Goal: Transaction & Acquisition: Purchase product/service

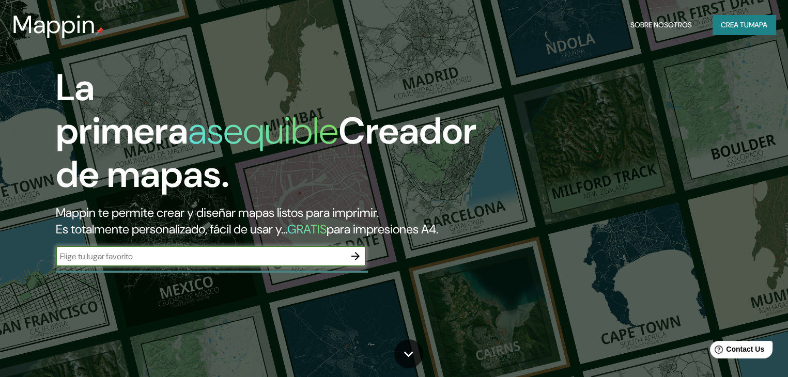
click at [290, 263] on input "text" at bounding box center [200, 257] width 289 height 12
type input "[GEOGRAPHIC_DATA][PERSON_NAME]"
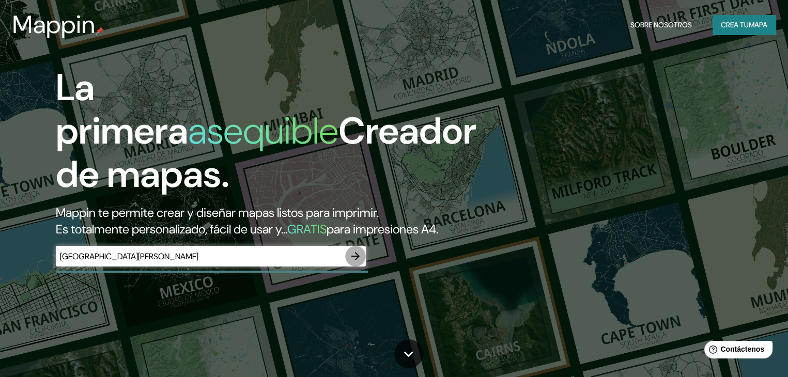
click at [352, 260] on icon "button" at bounding box center [355, 256] width 8 height 8
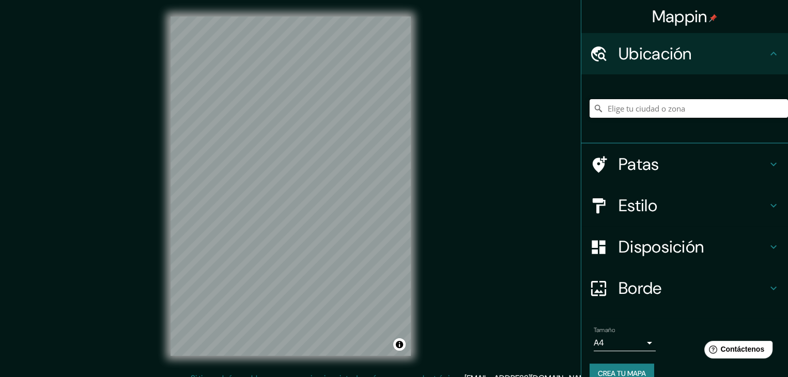
click at [662, 109] on input "Elige tu ciudad o zona" at bounding box center [689, 108] width 198 height 19
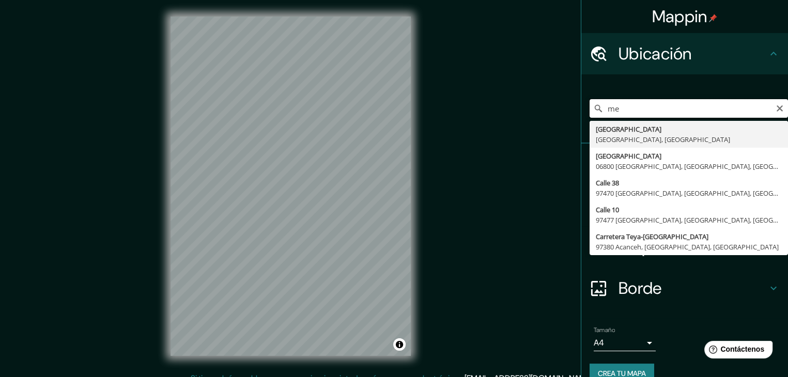
type input "m"
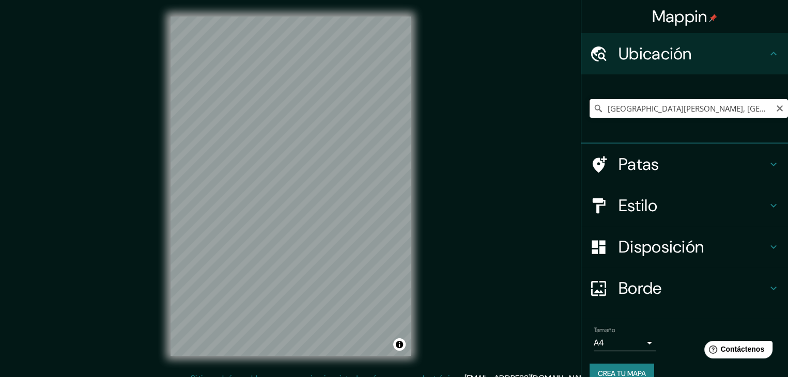
click at [752, 109] on input "[GEOGRAPHIC_DATA][PERSON_NAME], [GEOGRAPHIC_DATA], [GEOGRAPHIC_DATA]" at bounding box center [689, 108] width 198 height 19
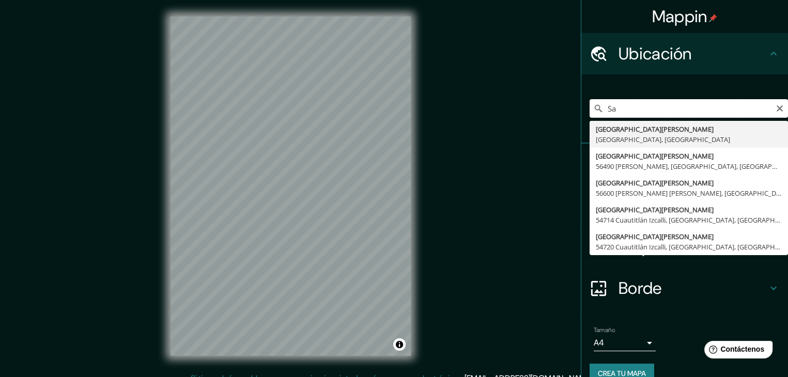
type input "S"
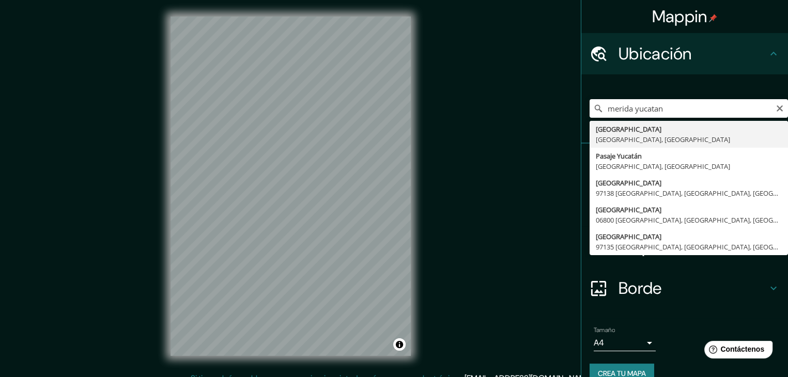
type input "[GEOGRAPHIC_DATA], [GEOGRAPHIC_DATA], [GEOGRAPHIC_DATA]"
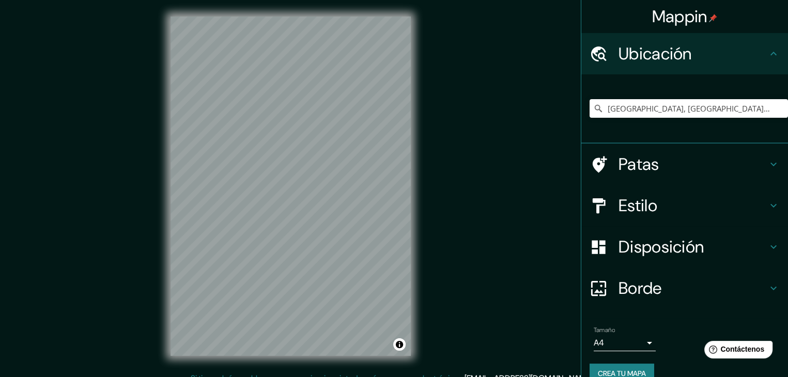
click at [767, 244] on icon at bounding box center [773, 247] width 12 height 12
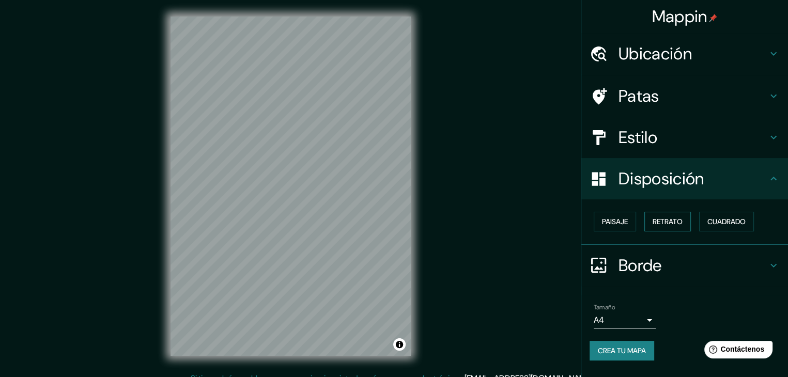
click at [678, 222] on font "Retrato" at bounding box center [668, 221] width 30 height 9
click at [626, 222] on font "Paisaje" at bounding box center [615, 221] width 26 height 9
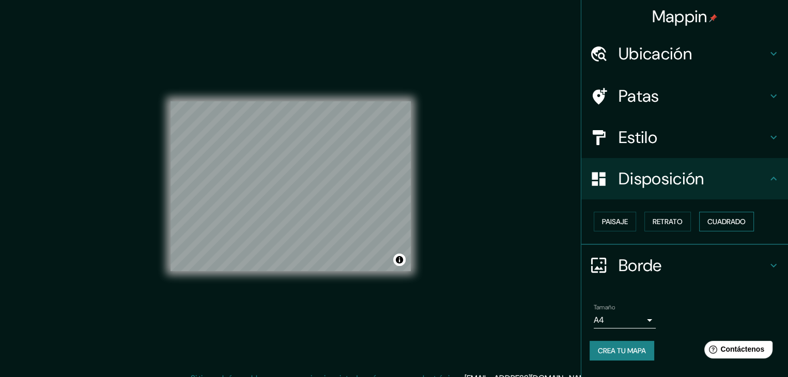
click at [728, 227] on font "Cuadrado" at bounding box center [727, 221] width 38 height 13
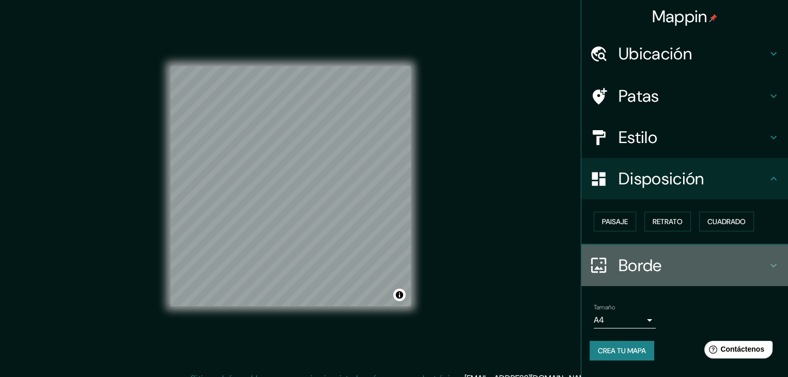
click at [776, 264] on icon at bounding box center [774, 266] width 6 height 4
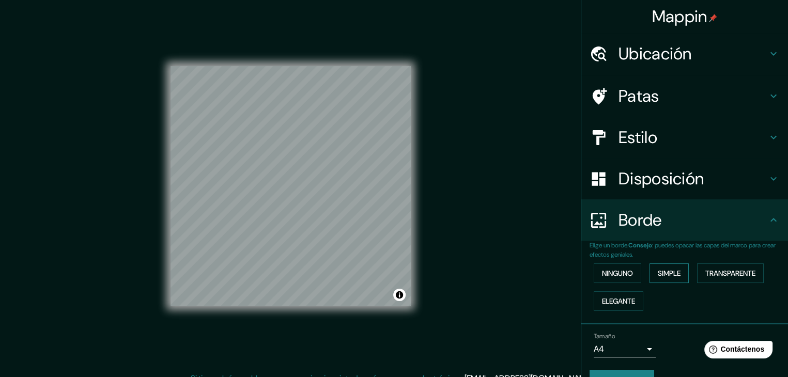
click at [659, 272] on font "Simple" at bounding box center [669, 273] width 23 height 9
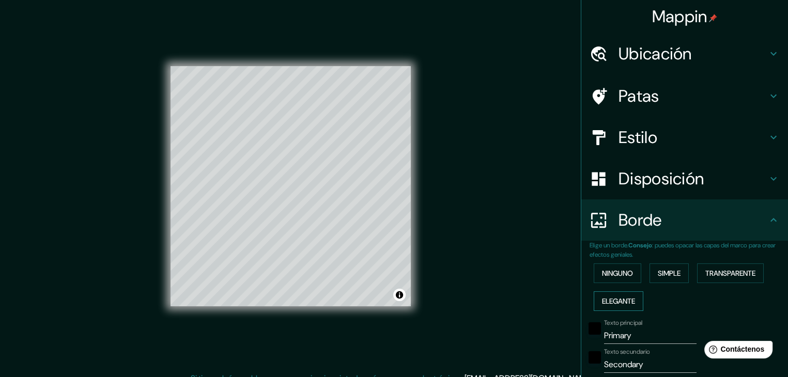
click at [614, 301] on font "Elegante" at bounding box center [618, 301] width 33 height 9
click at [614, 269] on font "Ninguno" at bounding box center [617, 273] width 31 height 9
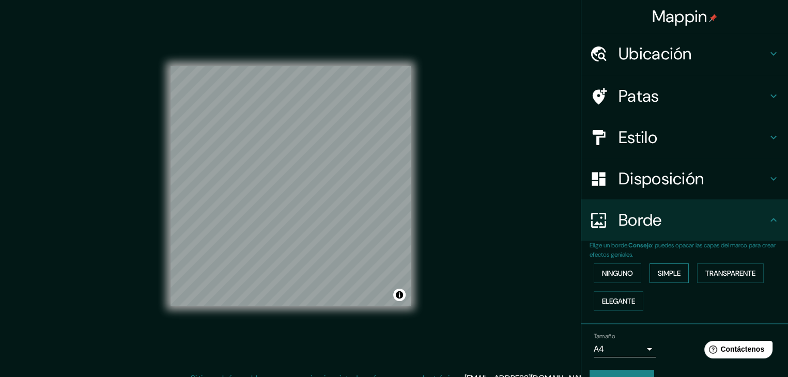
click at [681, 269] on button "Simple" at bounding box center [669, 274] width 39 height 20
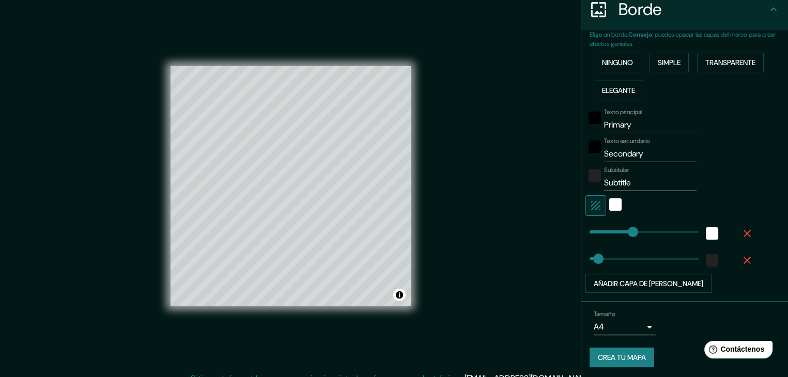
scroll to position [211, 0]
click at [609, 201] on div "blanco" at bounding box center [615, 204] width 12 height 12
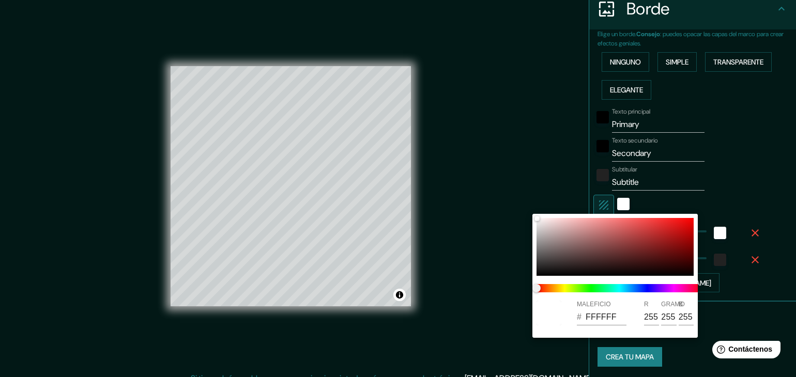
click at [594, 201] on div at bounding box center [398, 188] width 796 height 377
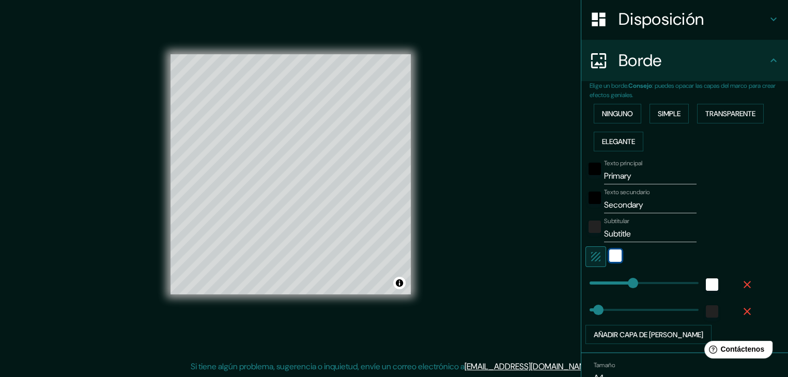
scroll to position [108, 0]
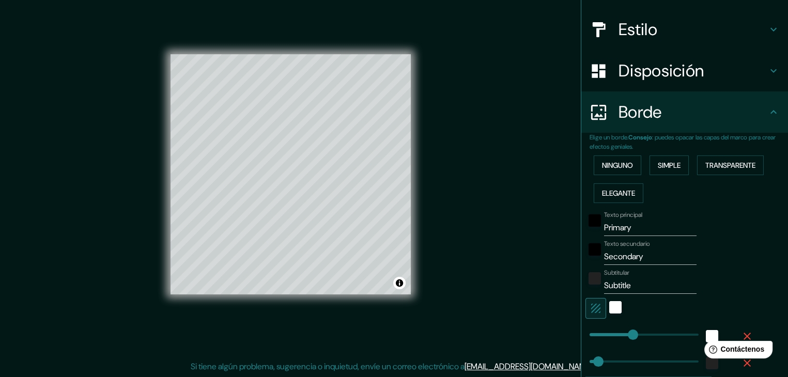
click at [767, 27] on icon at bounding box center [773, 29] width 12 height 12
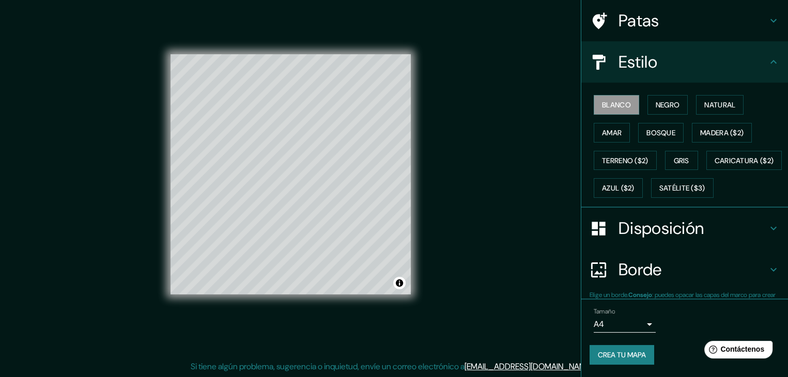
scroll to position [104, 0]
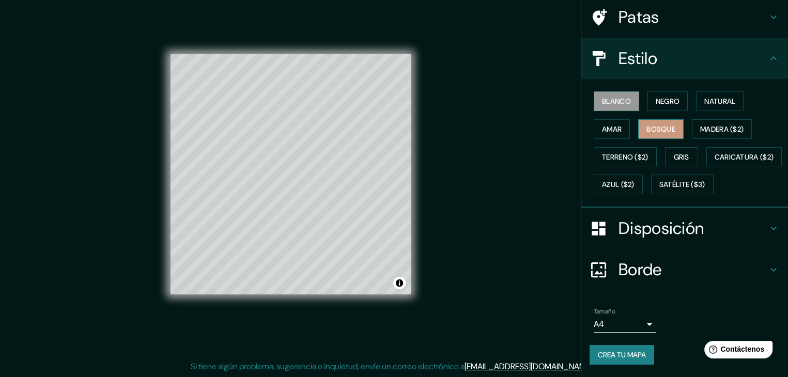
click at [664, 125] on font "Bosque" at bounding box center [661, 129] width 29 height 9
click at [706, 165] on button "Caricatura ($2)" at bounding box center [744, 157] width 76 height 20
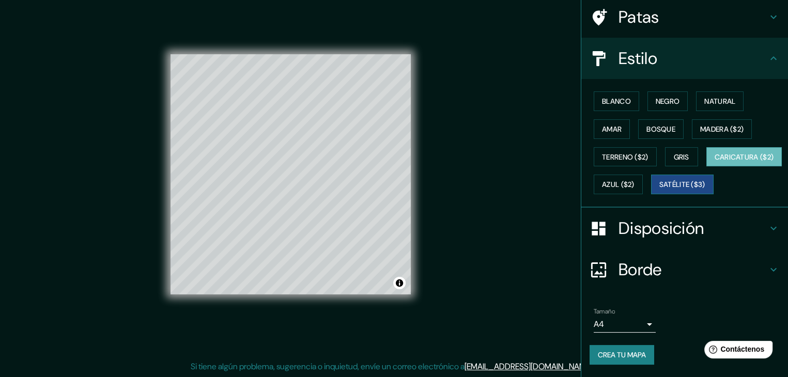
click at [659, 190] on font "Satélite ($3)" at bounding box center [682, 184] width 46 height 13
click at [635, 178] on font "Azul ($2)" at bounding box center [618, 184] width 33 height 13
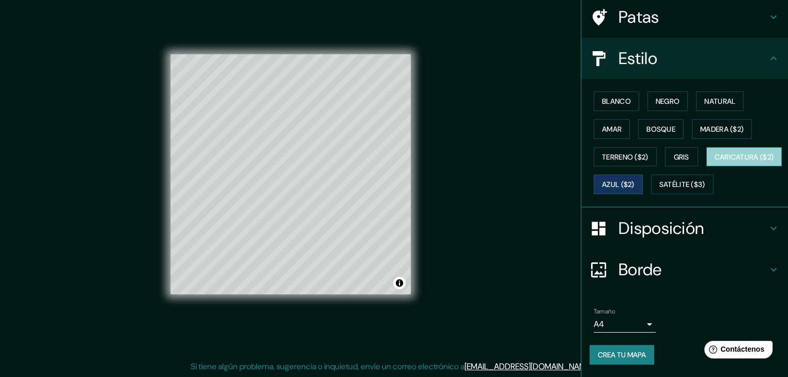
click at [715, 152] on font "Caricatura ($2)" at bounding box center [744, 156] width 59 height 13
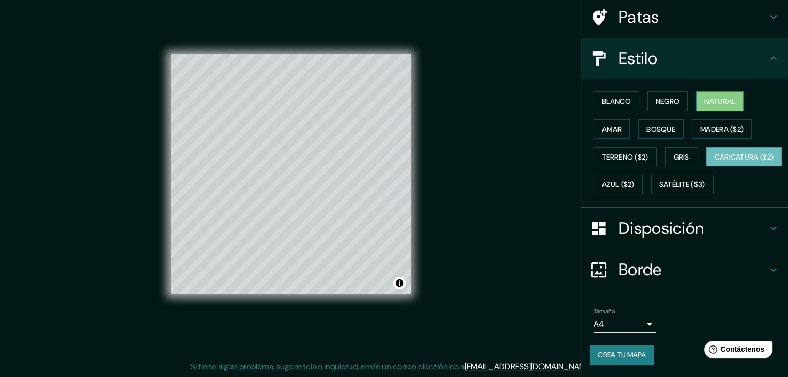
click at [704, 97] on font "Natural" at bounding box center [719, 101] width 31 height 9
click at [715, 156] on font "Caricatura ($2)" at bounding box center [744, 156] width 59 height 9
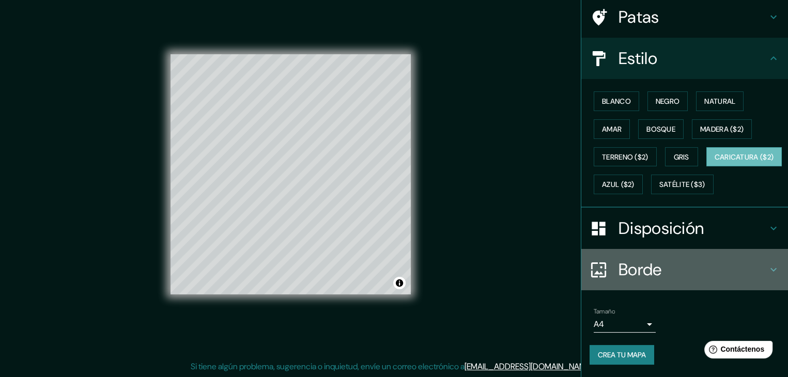
click at [772, 271] on div "Borde" at bounding box center [684, 269] width 207 height 41
type input "37"
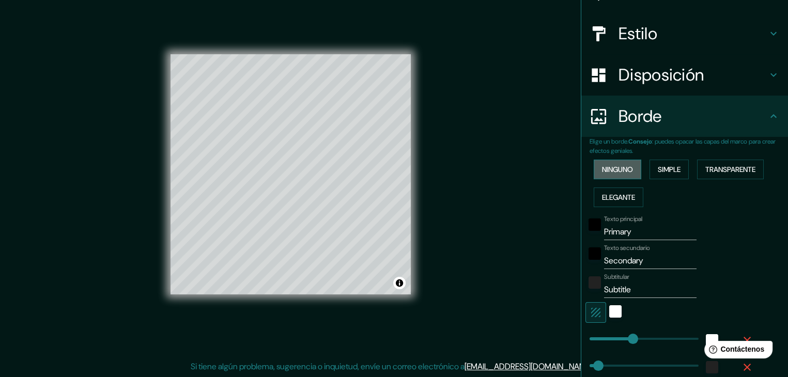
click at [624, 166] on font "Ninguno" at bounding box center [617, 169] width 31 height 9
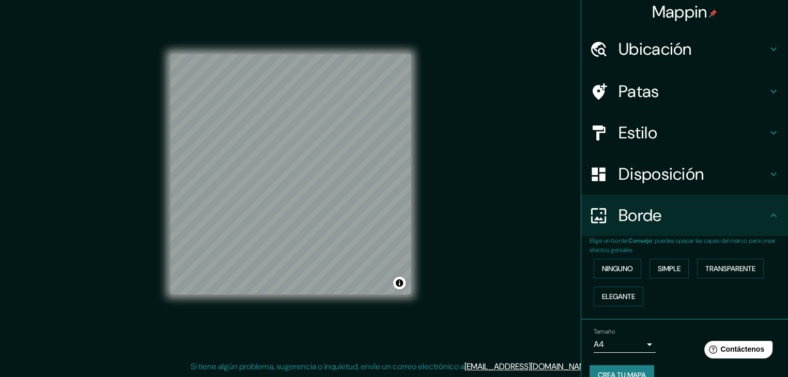
scroll to position [0, 0]
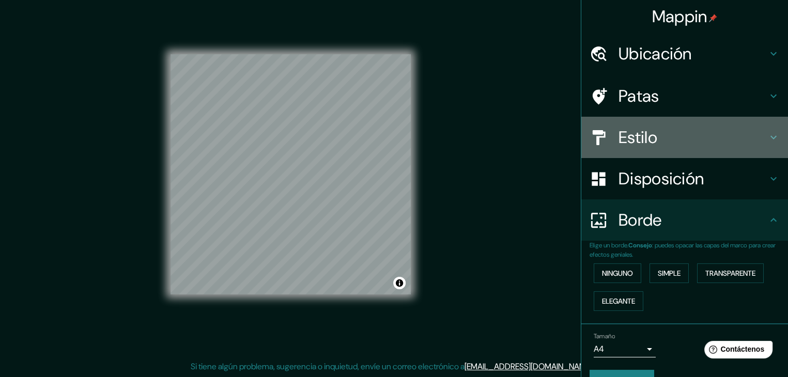
click at [767, 133] on icon at bounding box center [773, 137] width 12 height 12
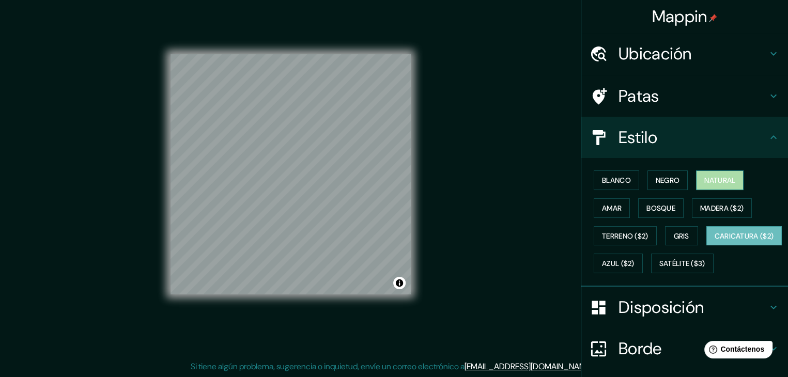
click at [721, 179] on font "Natural" at bounding box center [719, 180] width 31 height 9
click at [300, 207] on div at bounding box center [298, 209] width 8 height 8
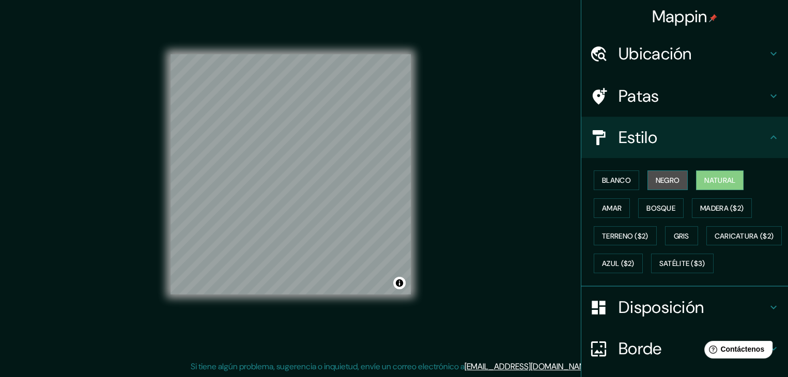
click at [664, 178] on font "Negro" at bounding box center [668, 180] width 24 height 9
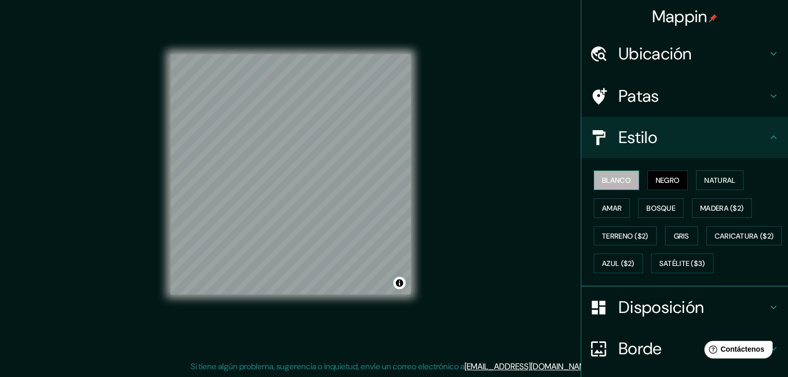
click at [621, 184] on font "Blanco" at bounding box center [616, 180] width 29 height 9
click at [614, 205] on font "Amar" at bounding box center [612, 208] width 20 height 9
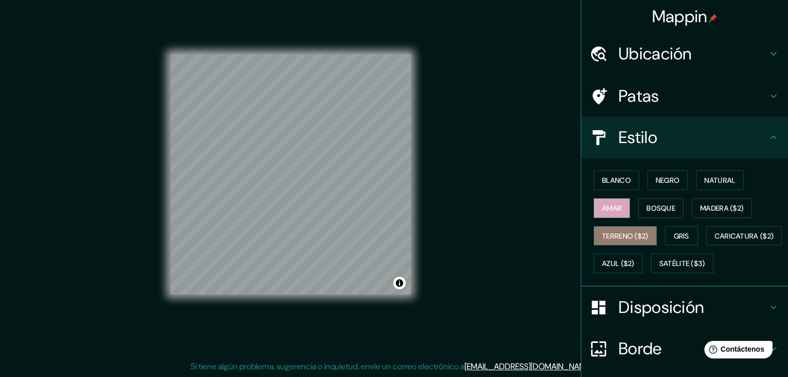
click at [615, 236] on font "Terreno ($2)" at bounding box center [625, 236] width 47 height 9
click at [680, 237] on font "Gris" at bounding box center [682, 236] width 16 height 9
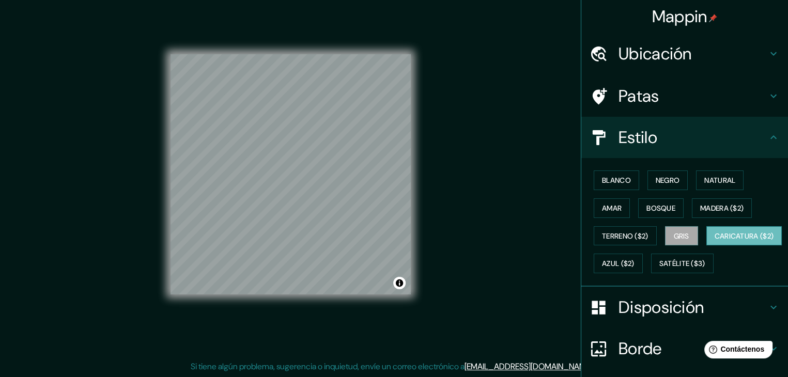
click at [715, 241] on font "Caricatura ($2)" at bounding box center [744, 236] width 59 height 9
click at [419, 222] on div "© Mapbox © OpenStreetMap Improve this map" at bounding box center [290, 174] width 273 height 373
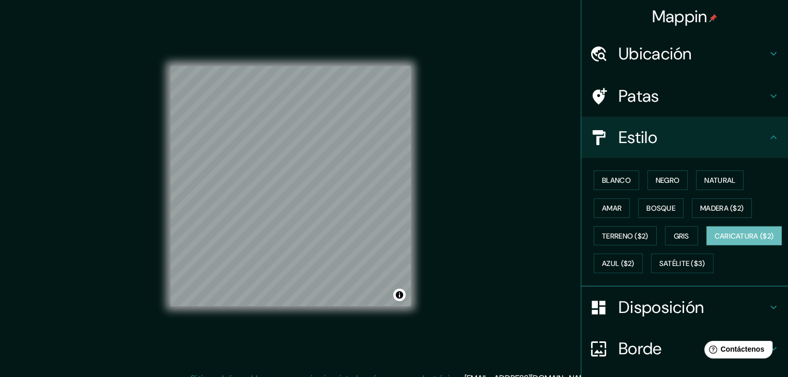
click at [691, 52] on h4 "Ubicación" at bounding box center [693, 53] width 149 height 21
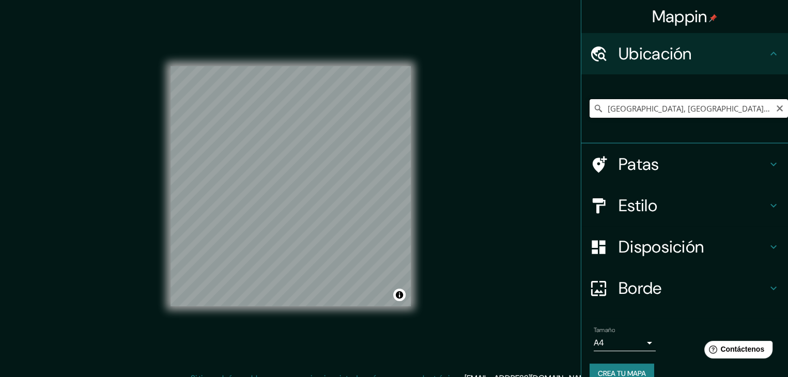
click at [698, 103] on input "[GEOGRAPHIC_DATA], [GEOGRAPHIC_DATA], [GEOGRAPHIC_DATA]" at bounding box center [689, 108] width 198 height 19
click at [776, 107] on icon "Claro" at bounding box center [780, 108] width 8 height 8
click at [718, 107] on input "Elige tu ciudad o zona" at bounding box center [689, 108] width 198 height 19
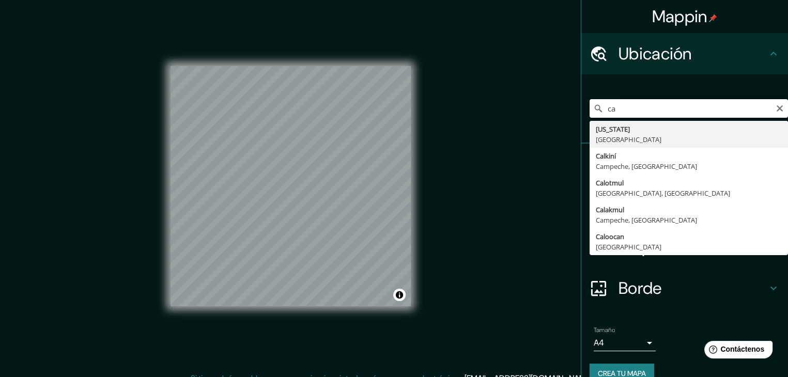
type input "c"
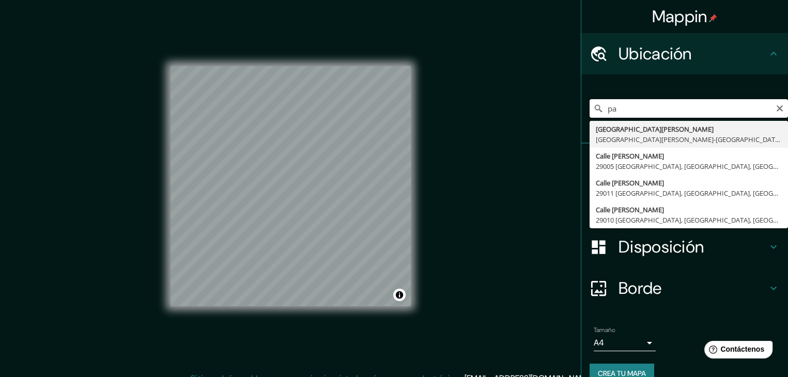
type input "p"
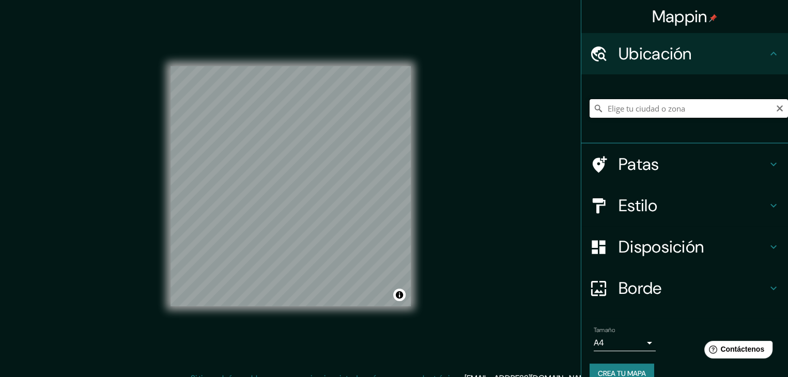
type input "x"
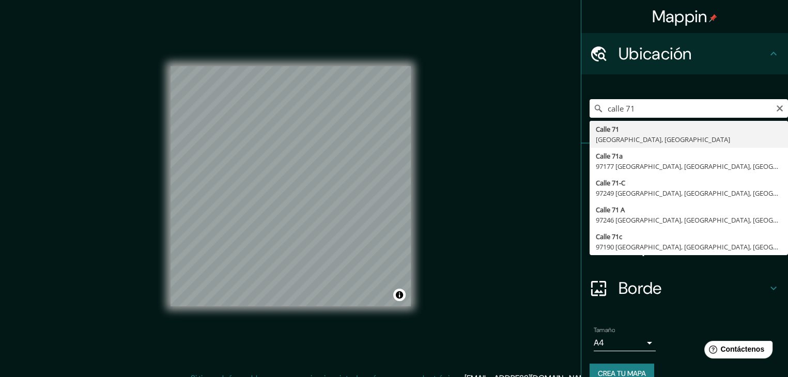
type input "[STREET_ADDRESS]"
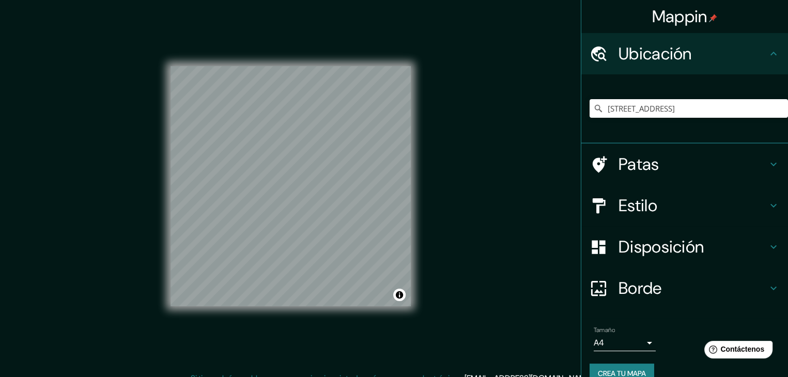
click at [303, 315] on div "© Mapbox © OpenStreetMap Improve this map" at bounding box center [291, 187] width 240 height 340
click at [506, 238] on div "Mappin [GEOGRAPHIC_DATA], [GEOGRAPHIC_DATA] [GEOGRAPHIC_DATA] Estilo Disposició…" at bounding box center [394, 194] width 788 height 389
click at [101, 136] on div "Mappin [GEOGRAPHIC_DATA], [GEOGRAPHIC_DATA] [GEOGRAPHIC_DATA] Estilo Disposició…" at bounding box center [394, 194] width 788 height 389
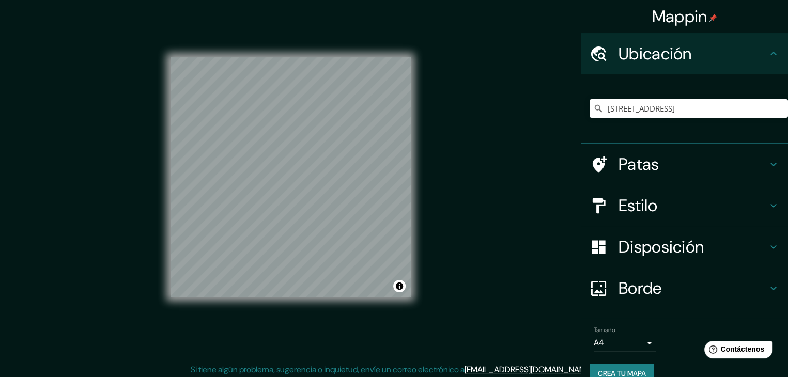
scroll to position [12, 0]
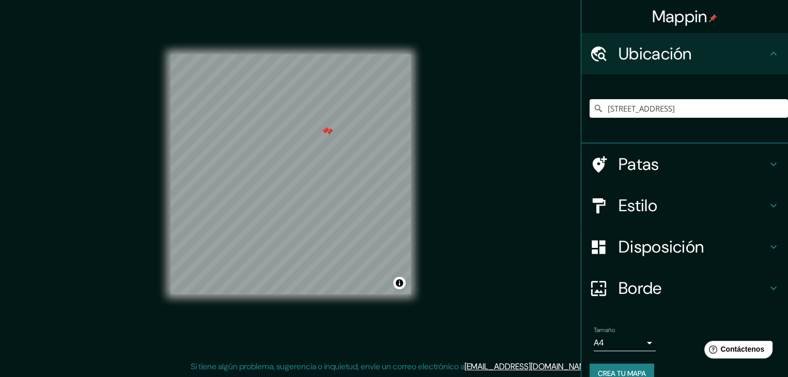
click at [327, 130] on div at bounding box center [329, 132] width 8 height 8
click at [325, 128] on div at bounding box center [325, 131] width 8 height 8
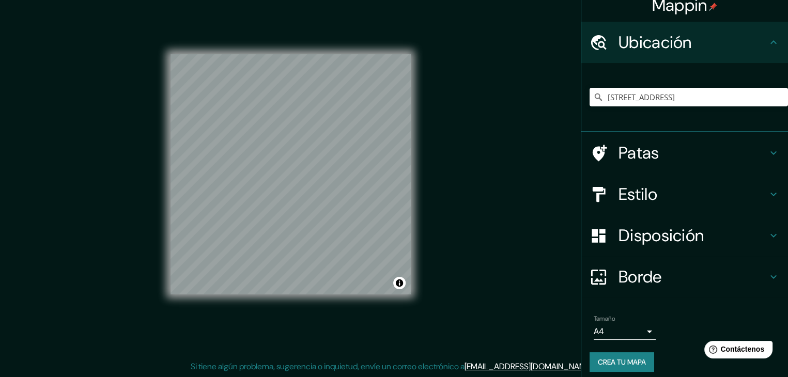
scroll to position [18, 0]
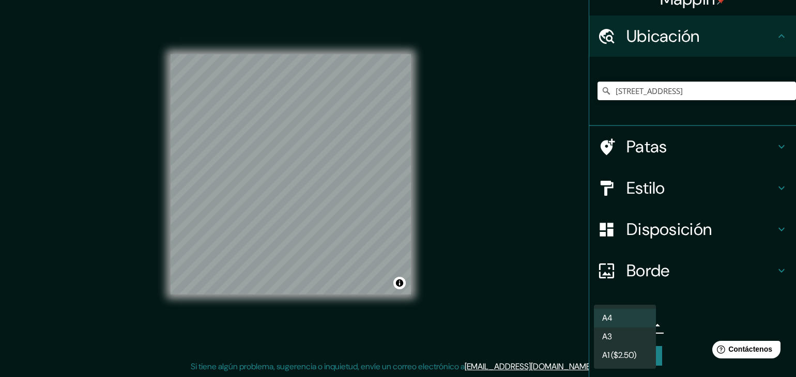
click at [639, 324] on body "Mappin [GEOGRAPHIC_DATA], [GEOGRAPHIC_DATA] [GEOGRAPHIC_DATA] Estilo Disposició…" at bounding box center [398, 176] width 796 height 377
click at [634, 338] on li "A3" at bounding box center [625, 337] width 62 height 19
click at [642, 327] on body "Mappin [GEOGRAPHIC_DATA], [GEOGRAPHIC_DATA] [GEOGRAPHIC_DATA] Estilo Disposició…" at bounding box center [398, 176] width 796 height 377
click at [642, 318] on li "A4" at bounding box center [625, 318] width 62 height 19
type input "single"
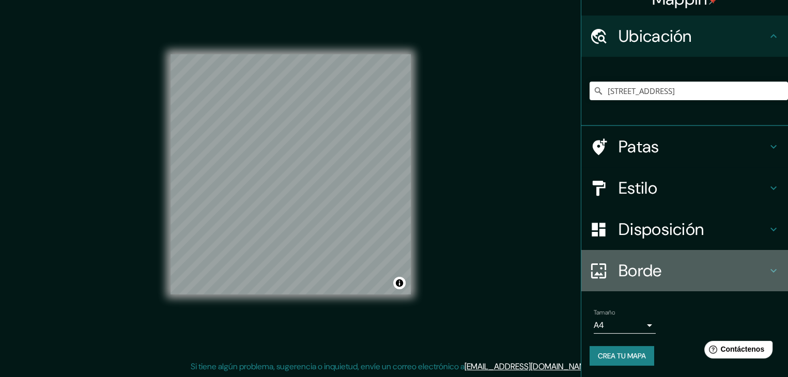
click at [724, 273] on h4 "Borde" at bounding box center [693, 270] width 149 height 21
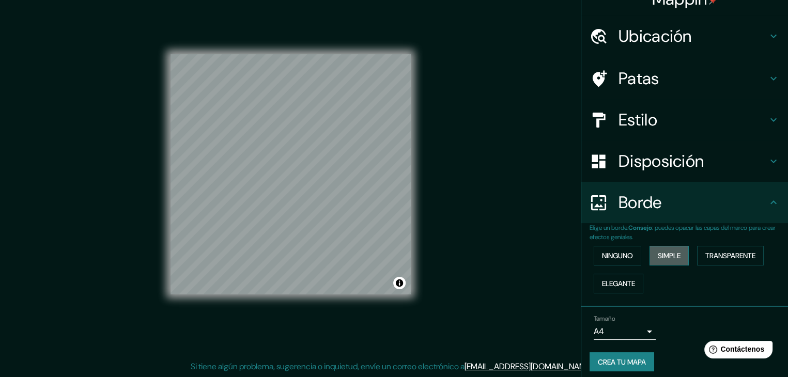
click at [674, 257] on font "Simple" at bounding box center [669, 255] width 23 height 9
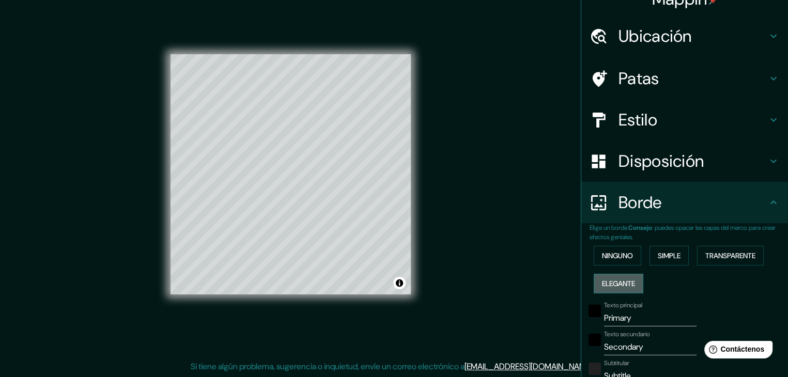
click at [617, 277] on font "Elegante" at bounding box center [618, 283] width 33 height 13
drag, startPoint x: 397, startPoint y: 278, endPoint x: 413, endPoint y: 304, distance: 30.8
click at [413, 304] on div "© Mapbox © OpenStreetMap Improve this map" at bounding box center [290, 174] width 273 height 373
click at [673, 251] on font "Simple" at bounding box center [669, 255] width 23 height 9
click at [422, 50] on div "© Mapbox © OpenStreetMap Improve this map" at bounding box center [290, 174] width 273 height 373
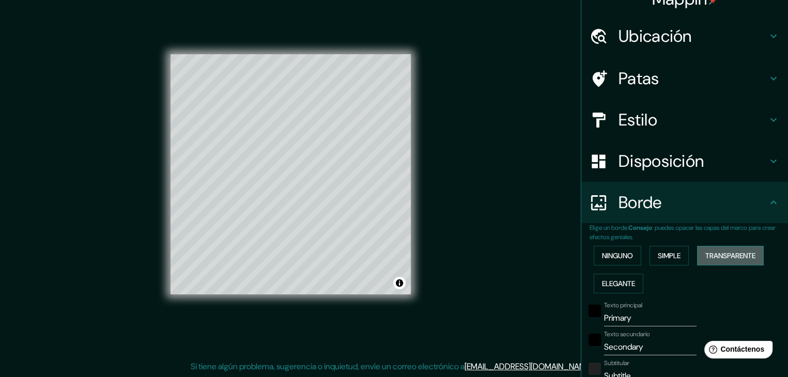
click at [744, 259] on font "Transparente" at bounding box center [730, 255] width 50 height 9
click at [634, 257] on button "Ninguno" at bounding box center [618, 256] width 48 height 20
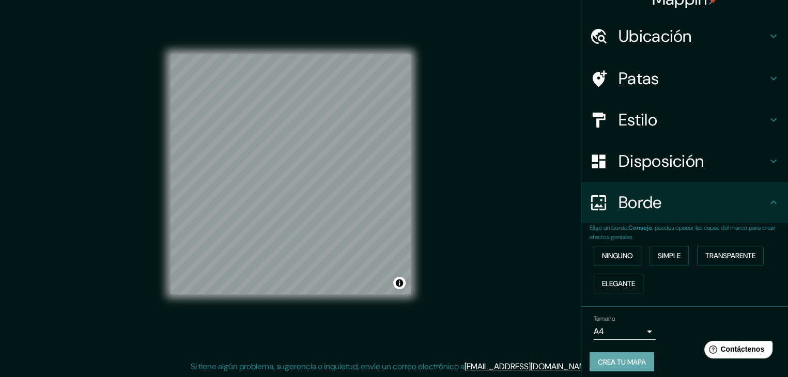
click at [602, 359] on font "Crea tu mapa" at bounding box center [622, 362] width 48 height 9
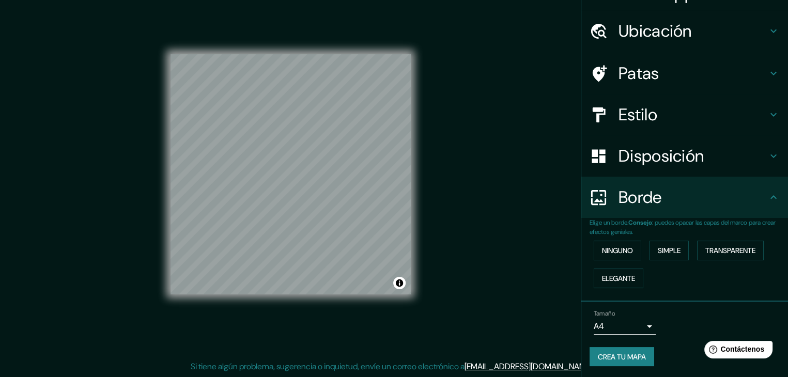
click at [627, 360] on font "Crea tu mapa" at bounding box center [622, 356] width 48 height 13
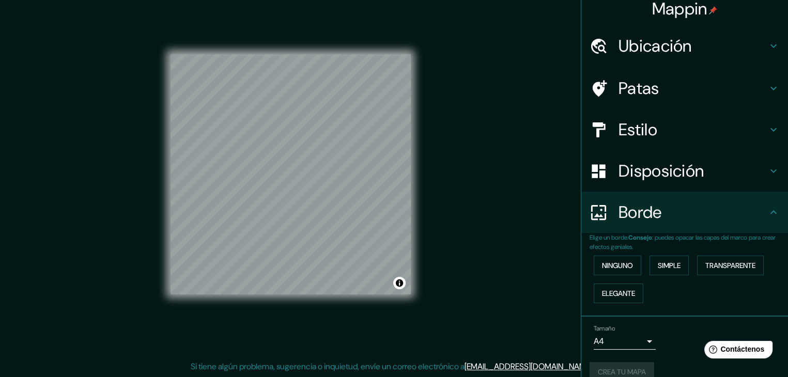
scroll to position [0, 0]
